Goal: Task Accomplishment & Management: Complete application form

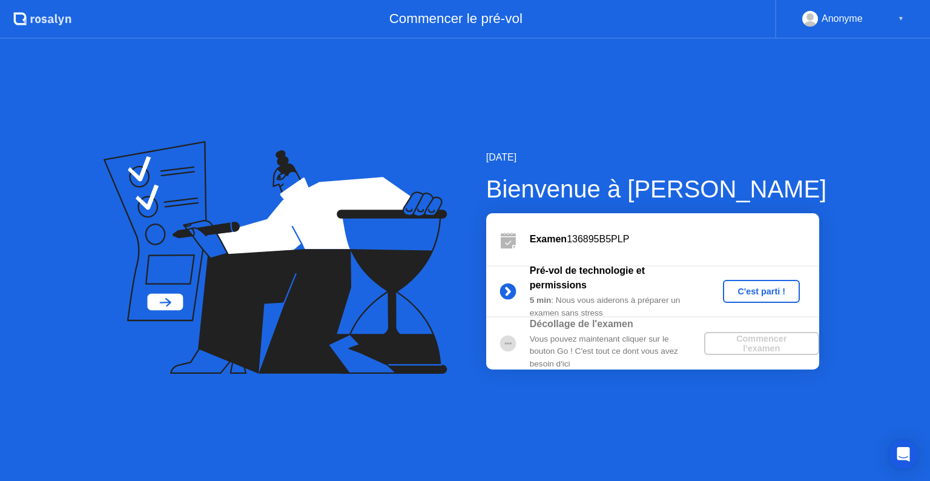
click at [768, 287] on div "C'est parti !" at bounding box center [761, 292] width 67 height 10
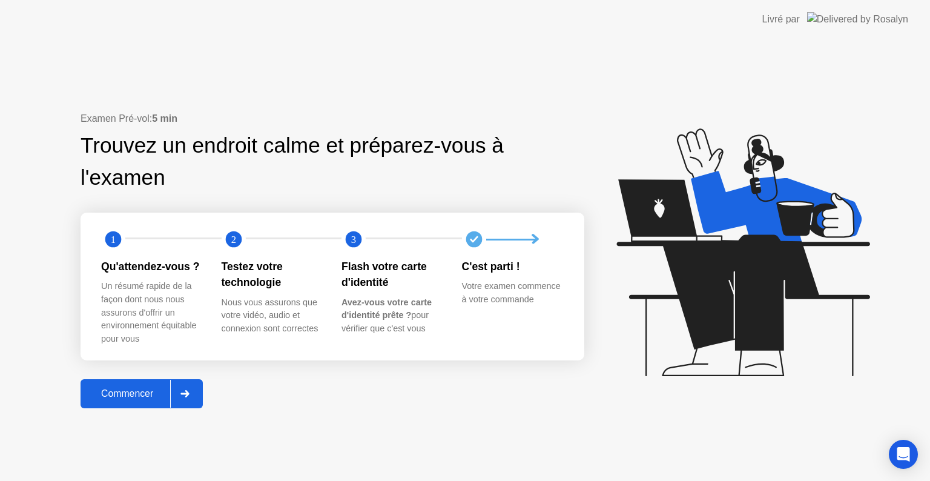
click at [153, 391] on div "Commencer" at bounding box center [127, 393] width 86 height 11
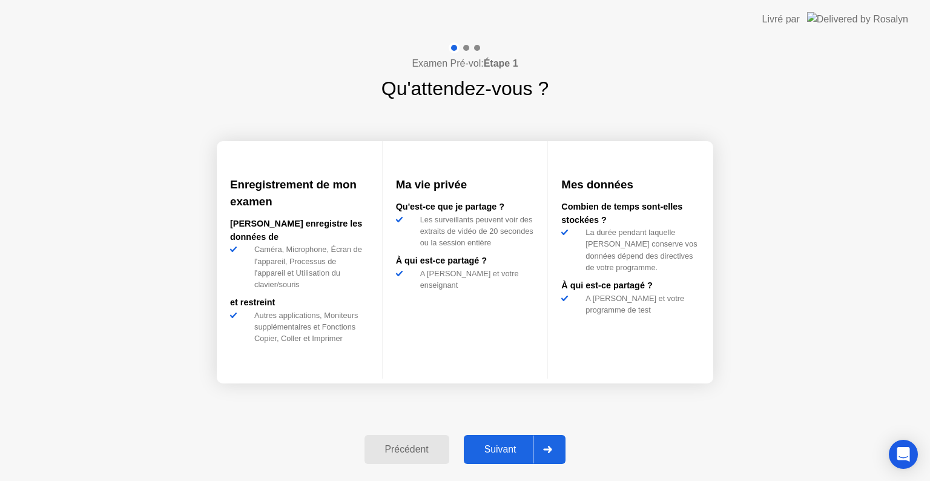
click at [552, 445] on div at bounding box center [547, 450] width 29 height 28
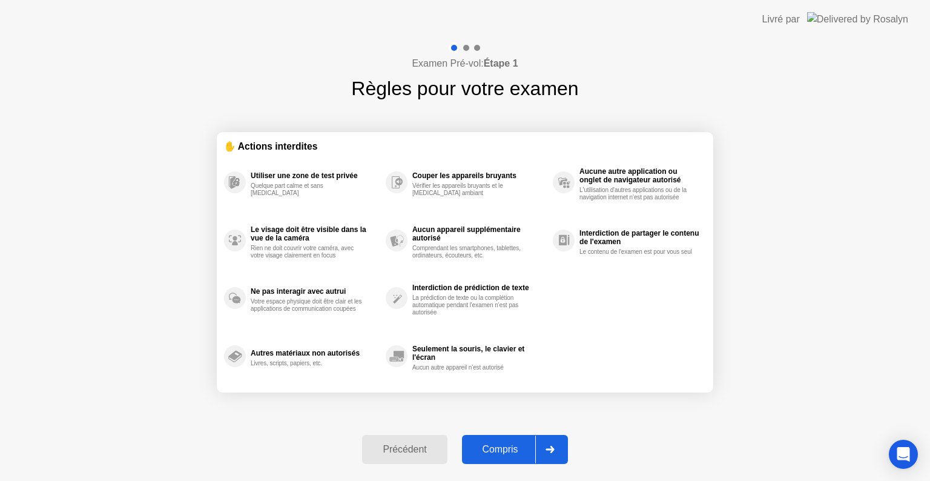
click at [518, 448] on div "Compris" at bounding box center [501, 449] width 70 height 11
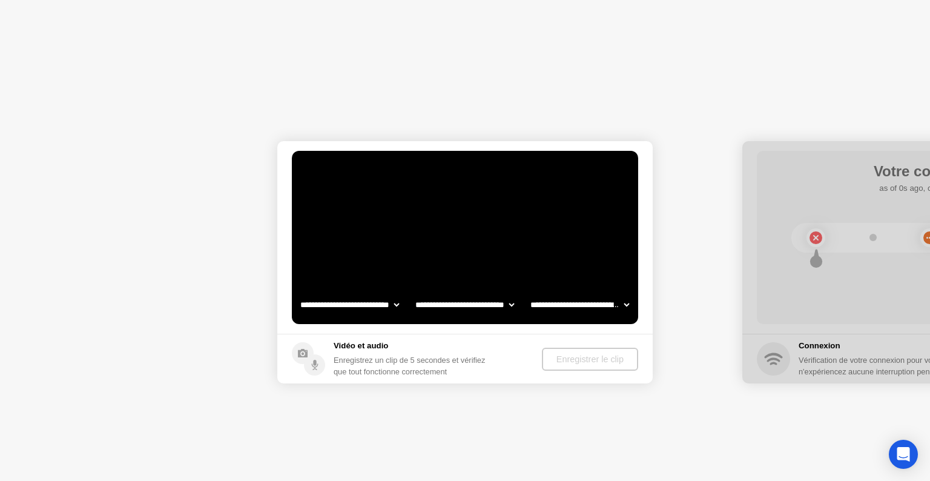
select select "**********"
select select "*******"
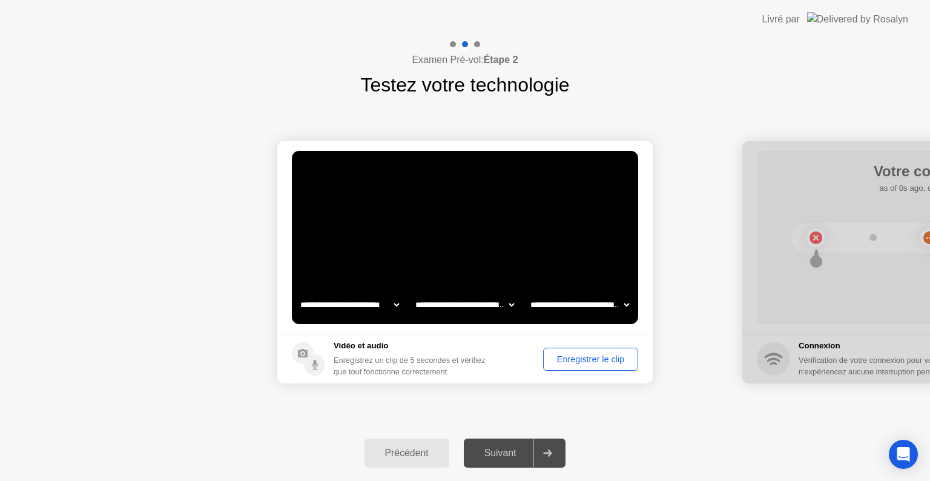
click at [598, 361] on div "Enregistrer le clip" at bounding box center [591, 359] width 87 height 10
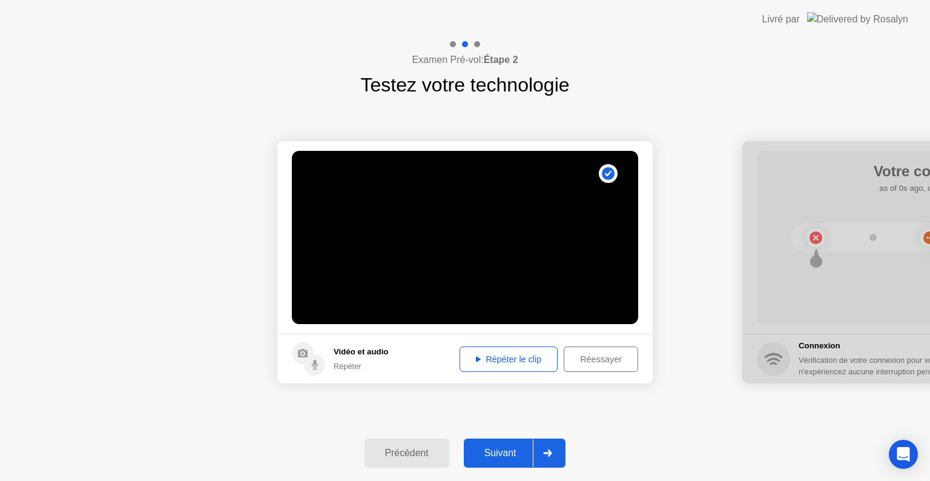
click at [520, 355] on div "Répéter le clip" at bounding box center [509, 359] width 90 height 10
click at [521, 363] on div "Répéter le clip" at bounding box center [509, 359] width 90 height 10
click at [542, 452] on div at bounding box center [547, 453] width 29 height 28
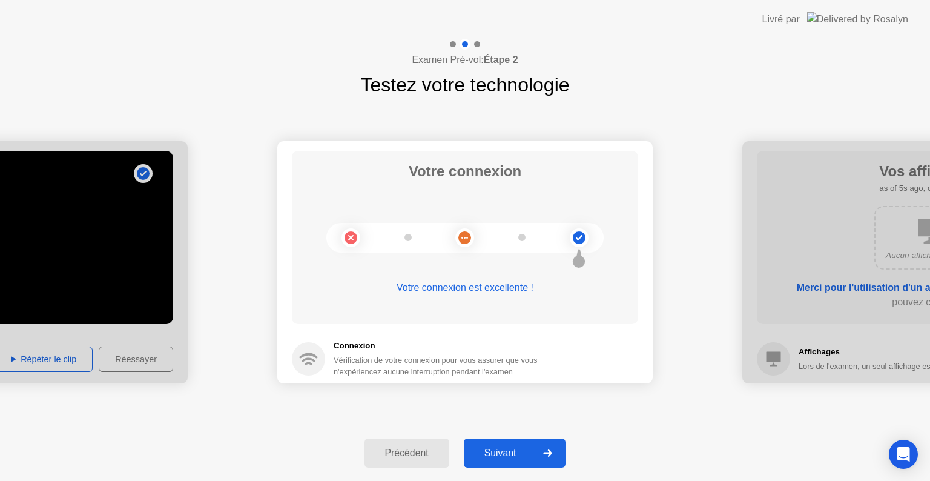
click at [551, 448] on div at bounding box center [547, 453] width 29 height 28
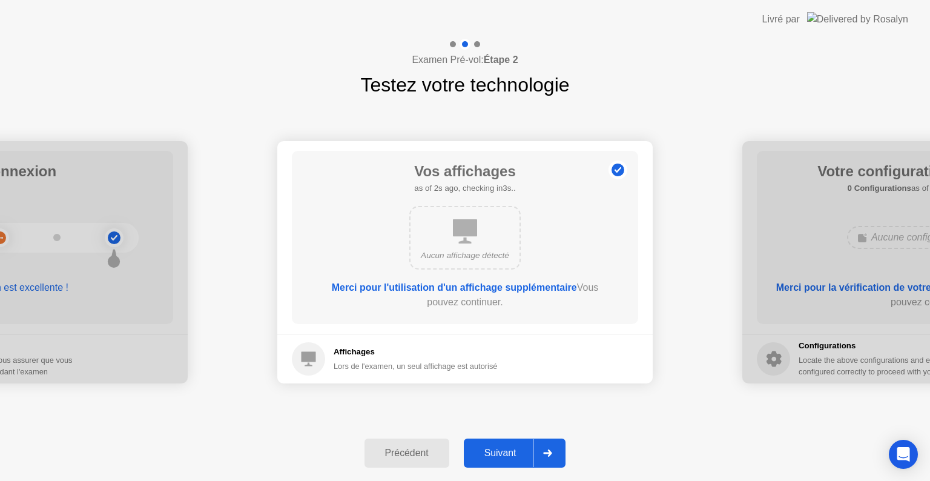
click at [554, 446] on div at bounding box center [547, 453] width 29 height 28
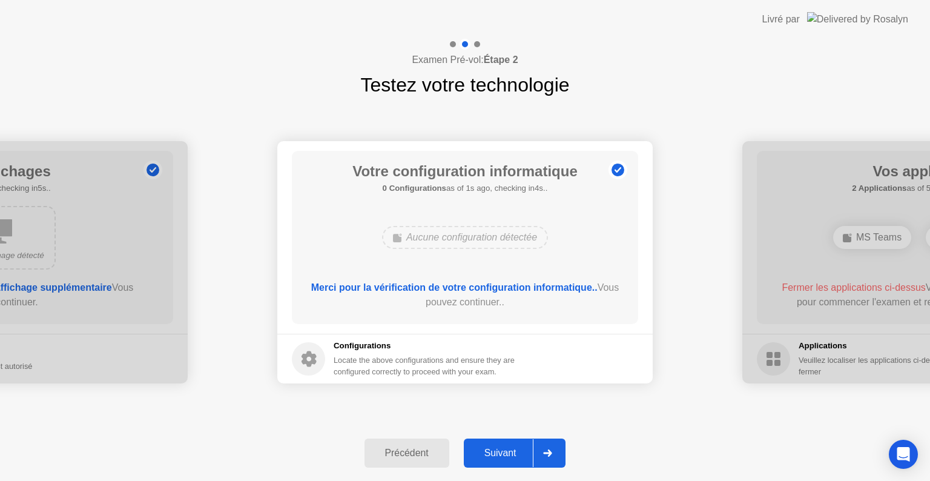
click at [543, 449] on div at bounding box center [547, 453] width 29 height 28
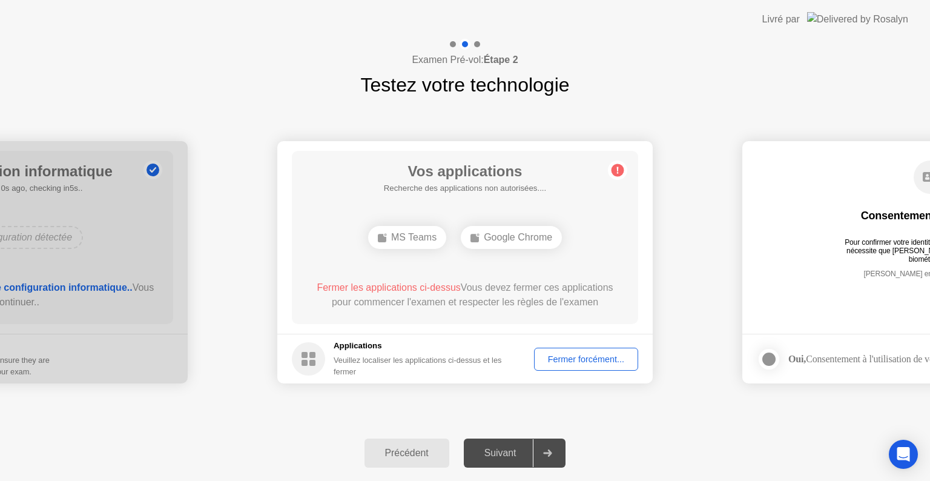
click at [550, 451] on icon at bounding box center [547, 452] width 9 height 7
click at [598, 354] on div "Fermer forcément..." at bounding box center [587, 359] width 96 height 10
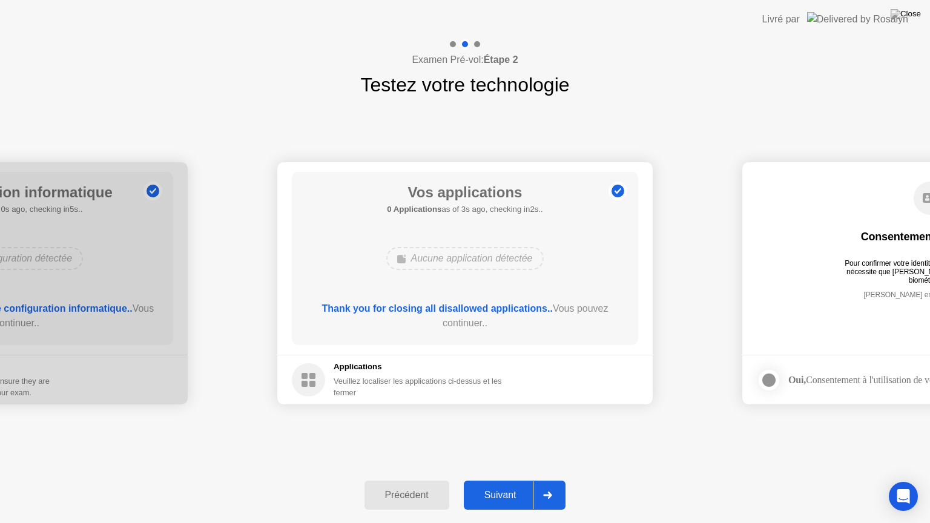
click at [511, 480] on div "Suivant" at bounding box center [501, 495] width 66 height 11
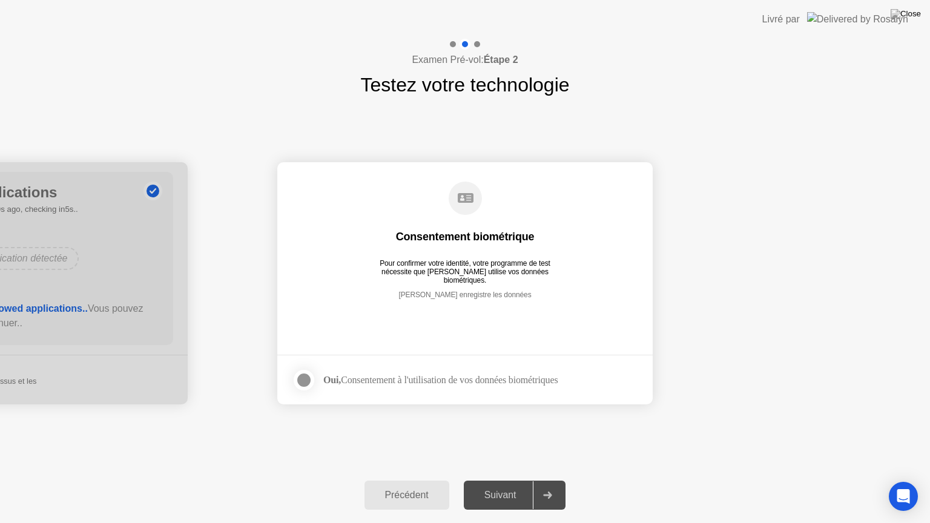
click at [305, 379] on div at bounding box center [304, 380] width 15 height 15
click at [551, 480] on icon at bounding box center [547, 495] width 9 height 7
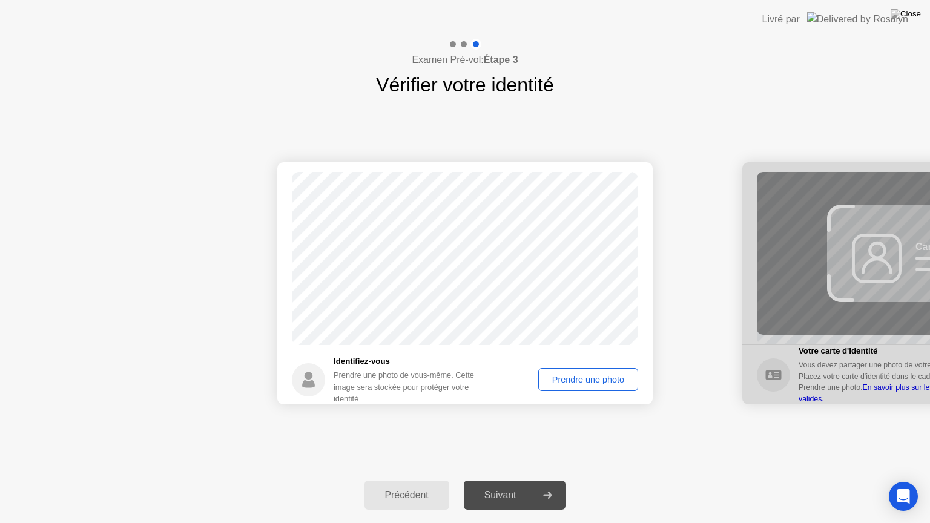
click at [574, 382] on div "Prendre une photo" at bounding box center [588, 380] width 91 height 10
click at [517, 480] on div "Suivant" at bounding box center [501, 495] width 66 height 11
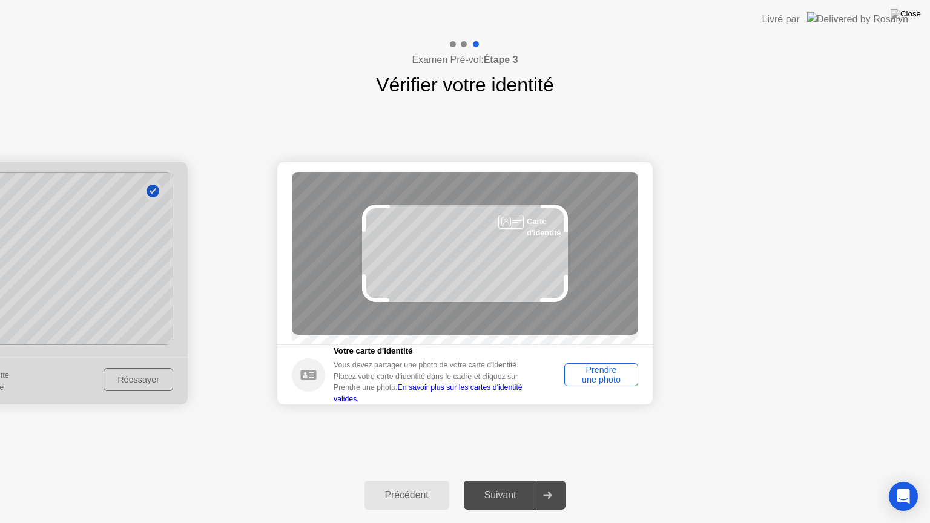
click at [603, 378] on div "Prendre une photo" at bounding box center [601, 374] width 65 height 19
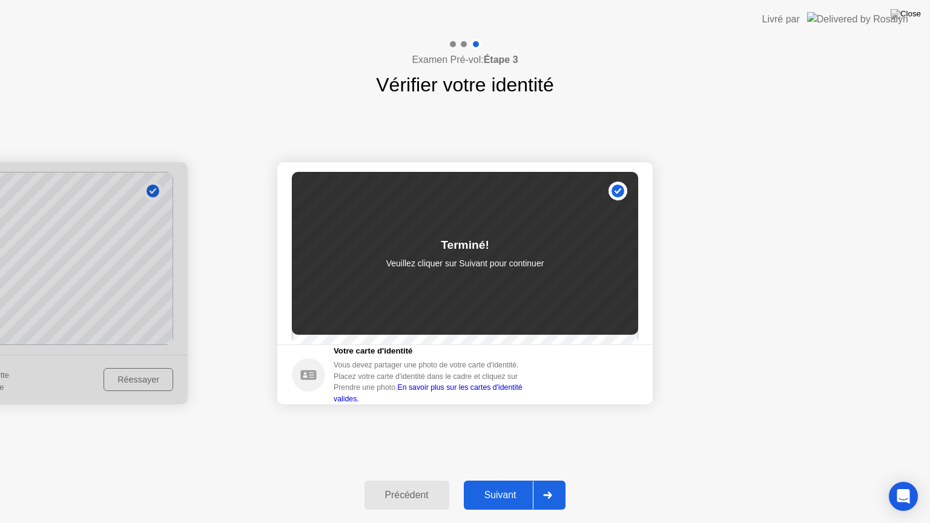
click at [497, 480] on button "Suivant" at bounding box center [515, 495] width 102 height 29
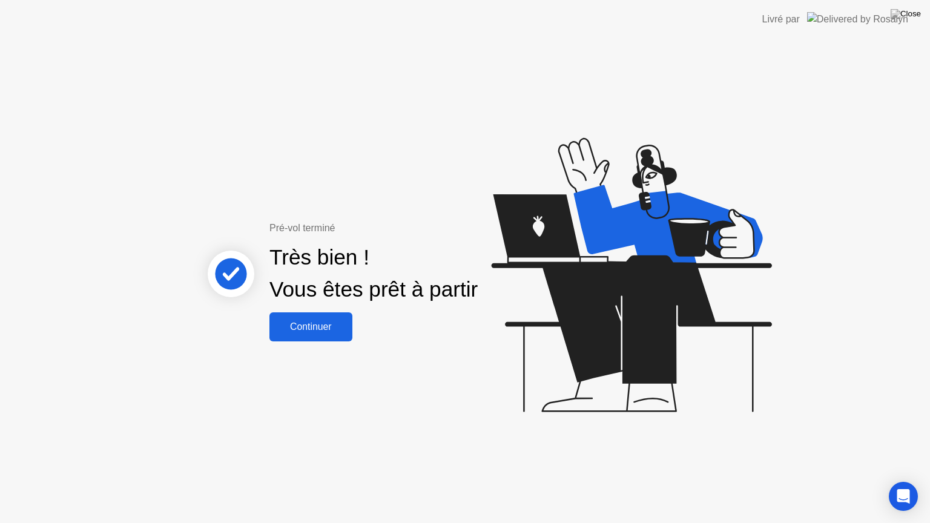
click at [340, 330] on div "Continuer" at bounding box center [311, 327] width 76 height 11
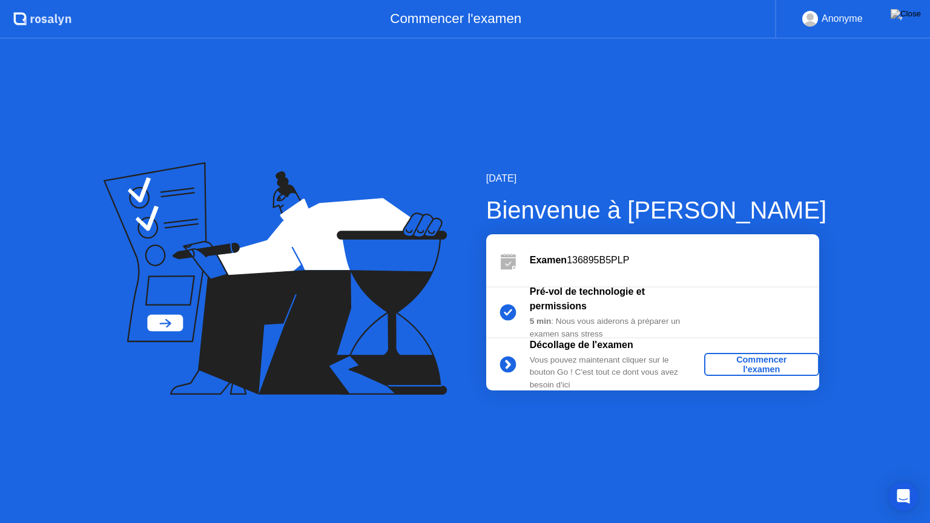
click at [766, 361] on div "Commencer l'examen" at bounding box center [761, 364] width 105 height 19
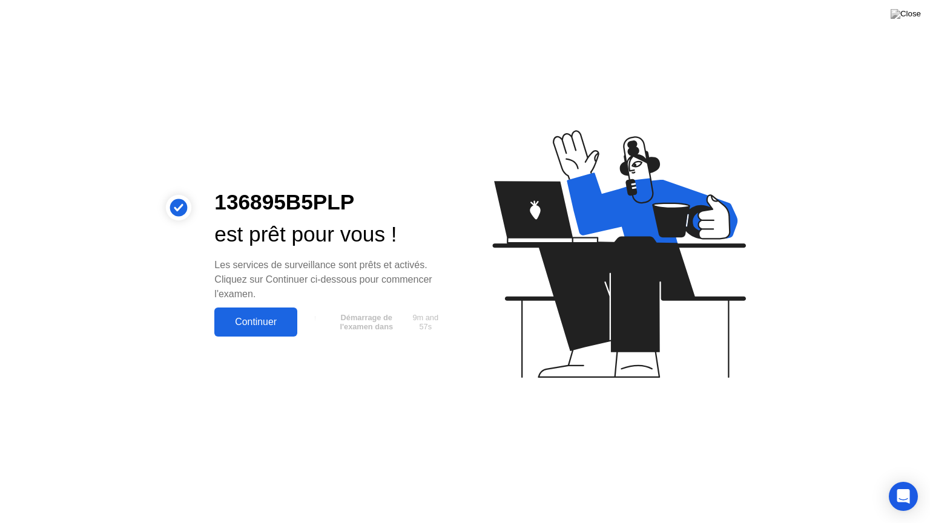
click at [249, 323] on div "Continuer" at bounding box center [256, 322] width 76 height 11
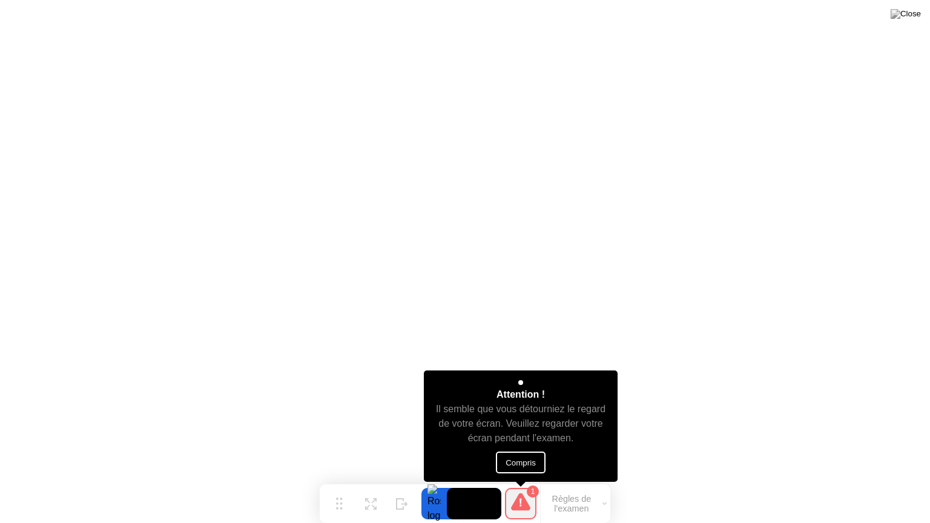
click at [509, 463] on button "Compris" at bounding box center [521, 463] width 50 height 22
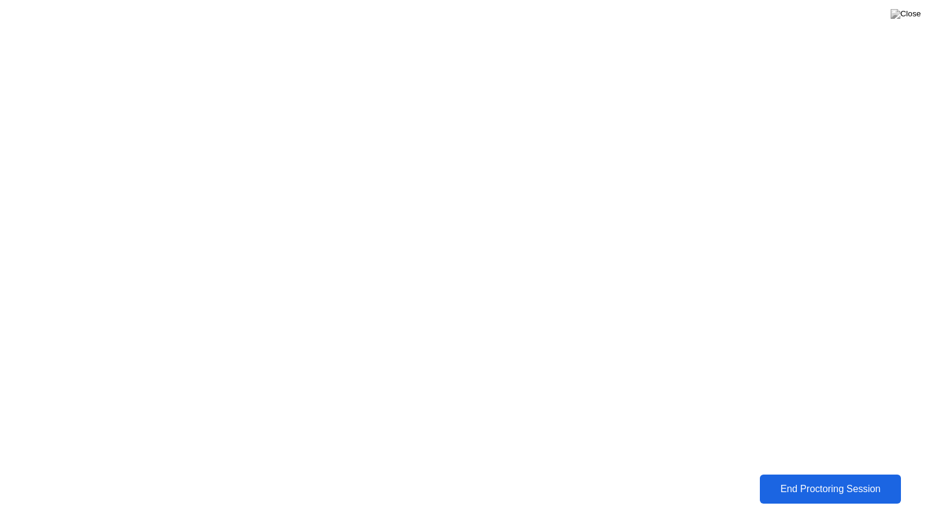
click at [821, 480] on div "End Proctoring Session" at bounding box center [830, 489] width 137 height 11
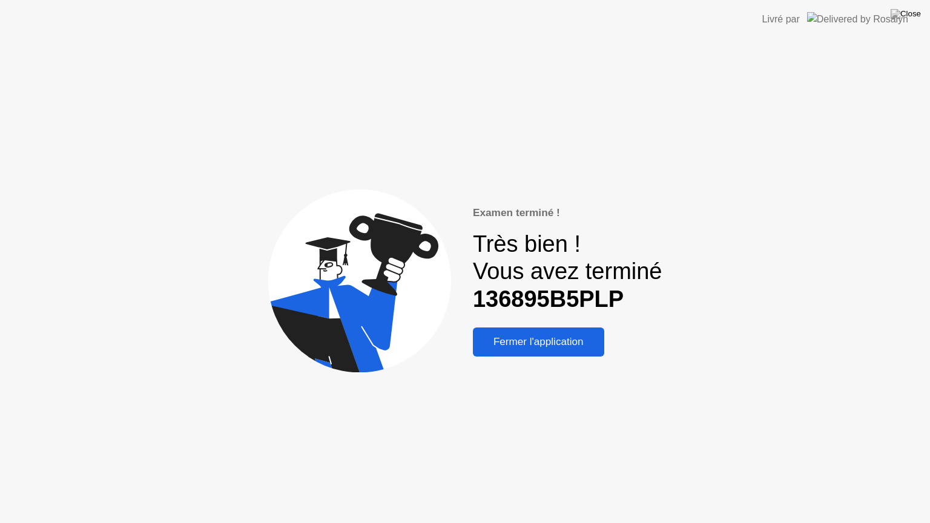
click at [505, 340] on div "Fermer l'application" at bounding box center [539, 342] width 124 height 12
